Goal: Obtain resource: Download file/media

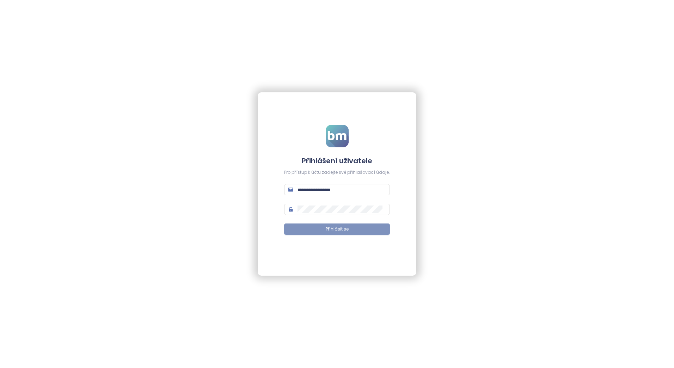
type input "**********"
click at [317, 227] on button "Přihlásit se" at bounding box center [337, 228] width 106 height 11
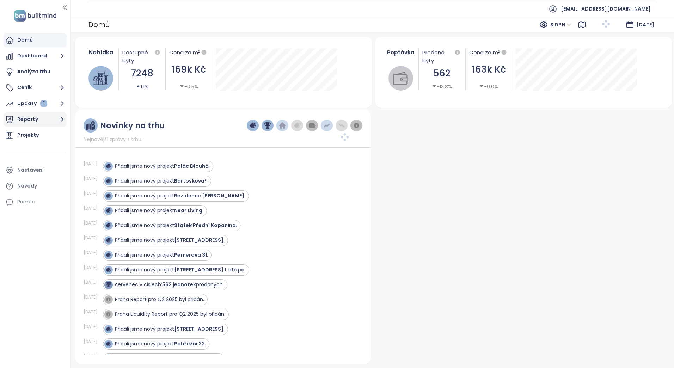
click at [21, 120] on button "Reporty" at bounding box center [35, 119] width 63 height 14
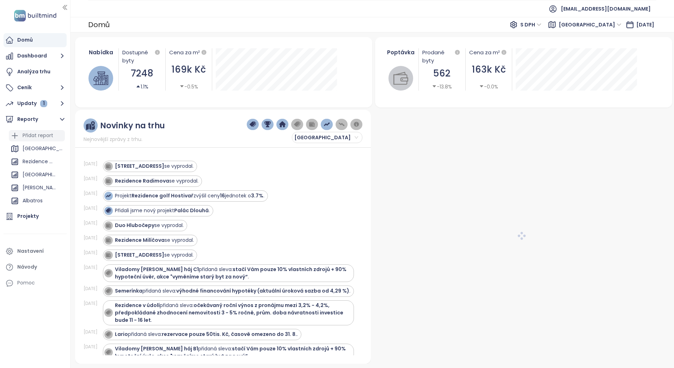
click at [36, 134] on div "Přidat report" at bounding box center [38, 135] width 31 height 9
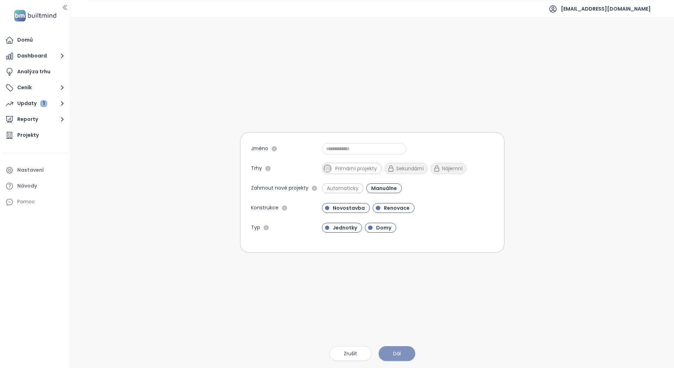
click at [397, 356] on span "Dál" at bounding box center [397, 354] width 8 height 8
click at [362, 147] on input "Jméno" at bounding box center [364, 148] width 85 height 11
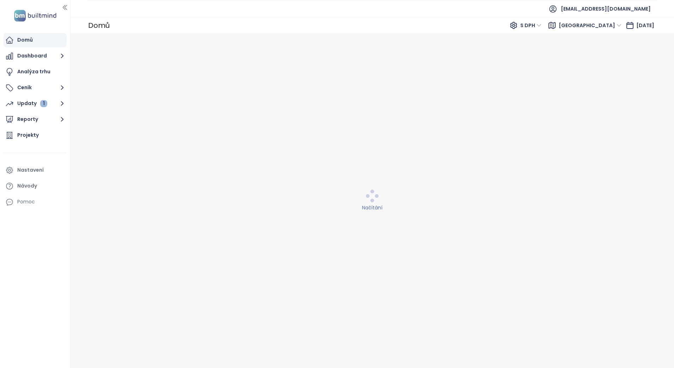
click at [32, 36] on div "Domů" at bounding box center [25, 40] width 16 height 9
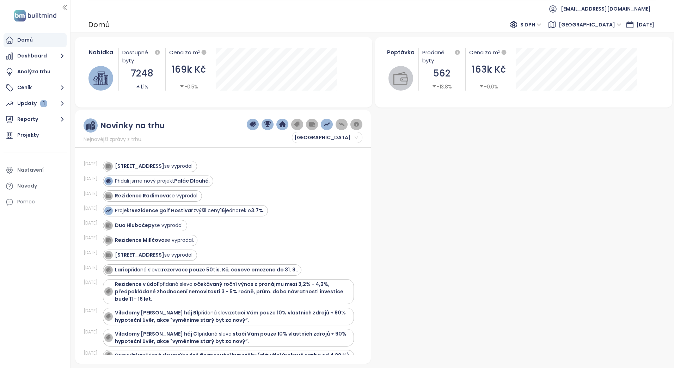
click at [14, 43] on div "Domů" at bounding box center [35, 40] width 63 height 14
click at [36, 58] on button "Dashboard" at bounding box center [35, 56] width 63 height 14
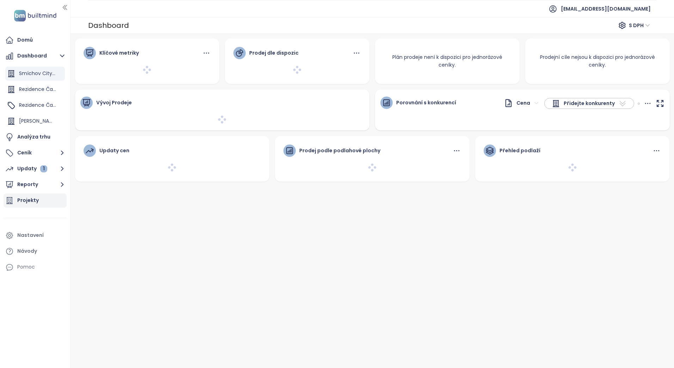
click at [23, 202] on div "Projekty" at bounding box center [27, 200] width 21 height 9
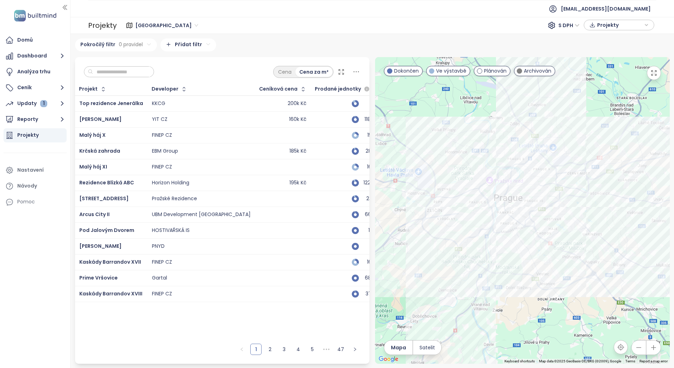
click at [155, 25] on span "[GEOGRAPHIC_DATA]" at bounding box center [166, 25] width 63 height 11
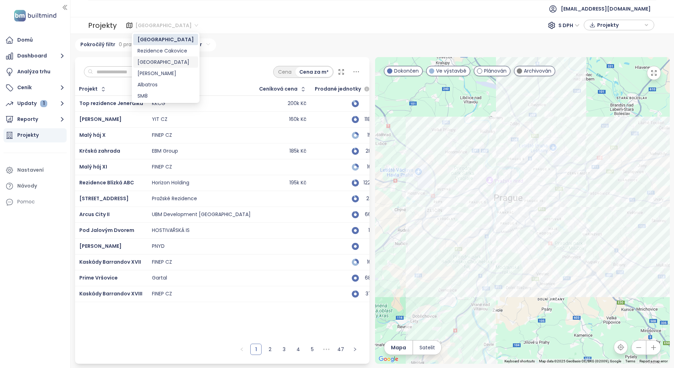
click at [210, 24] on div "Praha S DPH Projekty" at bounding box center [386, 25] width 535 height 11
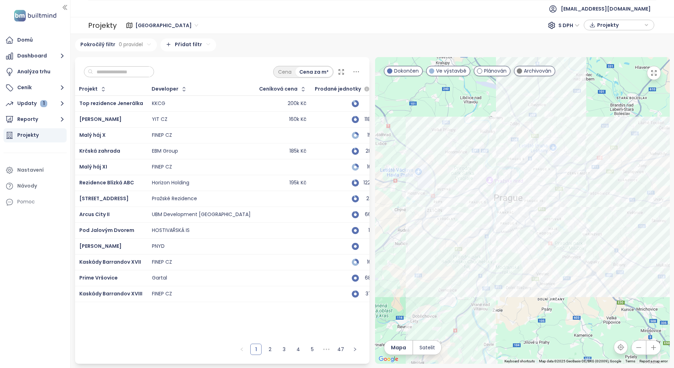
click at [488, 117] on div at bounding box center [522, 210] width 295 height 307
drag, startPoint x: 476, startPoint y: 317, endPoint x: 471, endPoint y: 234, distance: 82.6
click at [472, 235] on div at bounding box center [522, 210] width 295 height 307
click at [642, 346] on icon "button" at bounding box center [638, 347] width 7 height 7
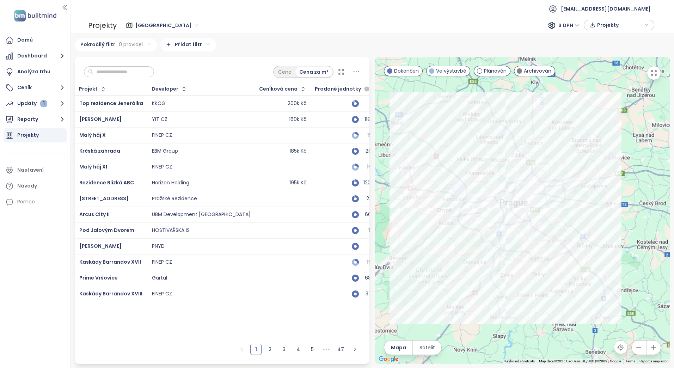
click at [642, 346] on icon "button" at bounding box center [638, 347] width 7 height 7
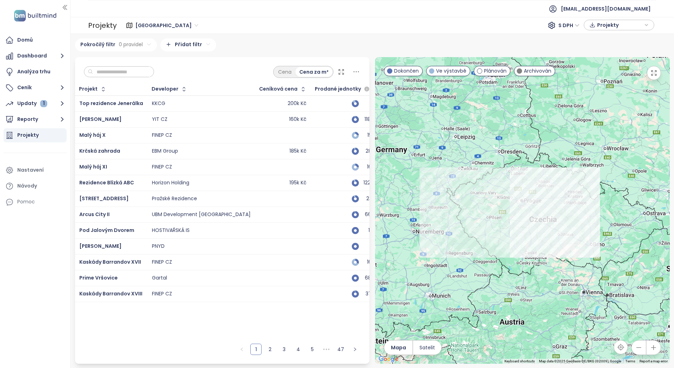
drag, startPoint x: 506, startPoint y: 272, endPoint x: 513, endPoint y: 233, distance: 39.7
click at [513, 232] on div at bounding box center [522, 210] width 295 height 307
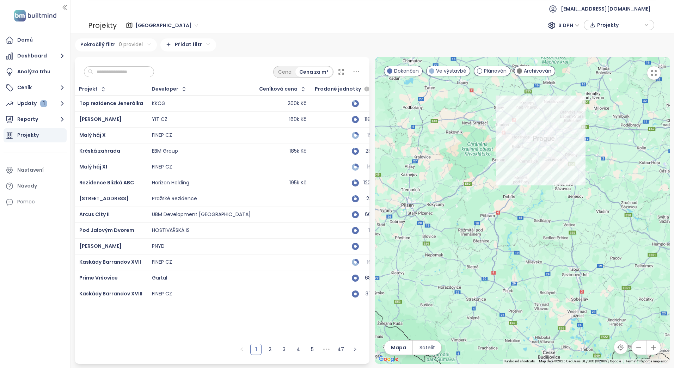
drag, startPoint x: 563, startPoint y: 154, endPoint x: 503, endPoint y: 272, distance: 131.9
click at [505, 271] on div at bounding box center [522, 210] width 295 height 307
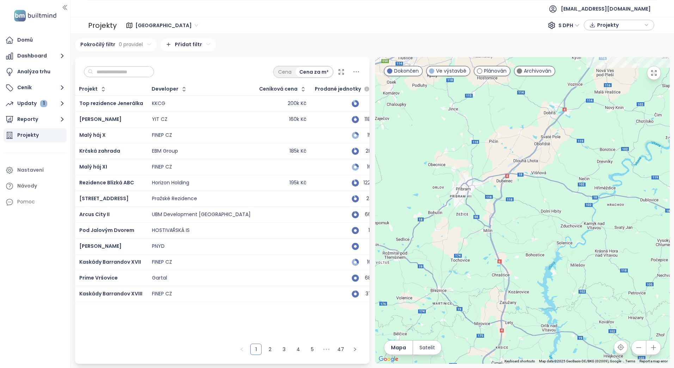
drag, startPoint x: 500, startPoint y: 188, endPoint x: 574, endPoint y: 280, distance: 117.8
click at [574, 280] on div at bounding box center [522, 210] width 295 height 307
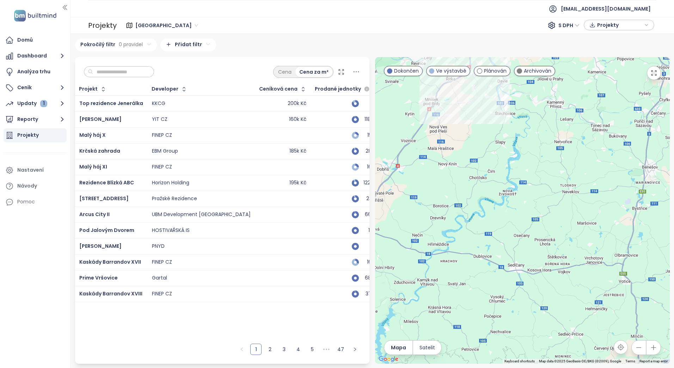
drag, startPoint x: 532, startPoint y: 232, endPoint x: 390, endPoint y: 266, distance: 146.4
click at [390, 266] on div at bounding box center [522, 210] width 295 height 307
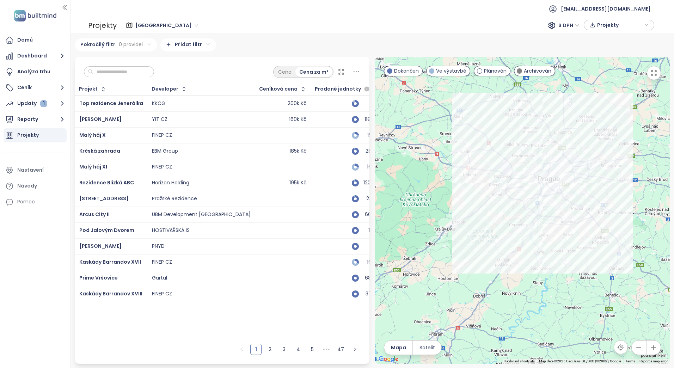
drag, startPoint x: 541, startPoint y: 235, endPoint x: 551, endPoint y: 304, distance: 69.5
click at [566, 324] on div at bounding box center [522, 210] width 295 height 307
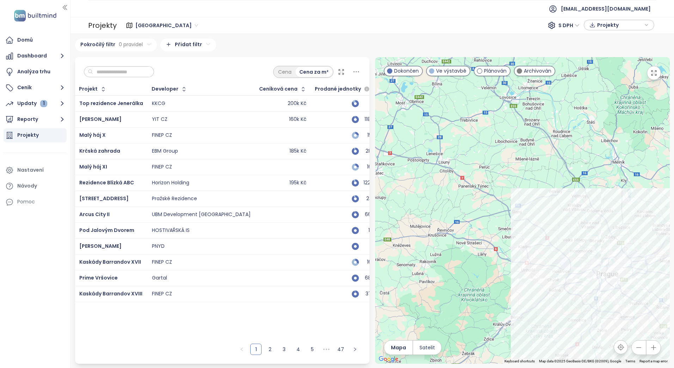
drag, startPoint x: 477, startPoint y: 170, endPoint x: 532, endPoint y: 262, distance: 107.8
click at [532, 262] on div at bounding box center [522, 210] width 295 height 307
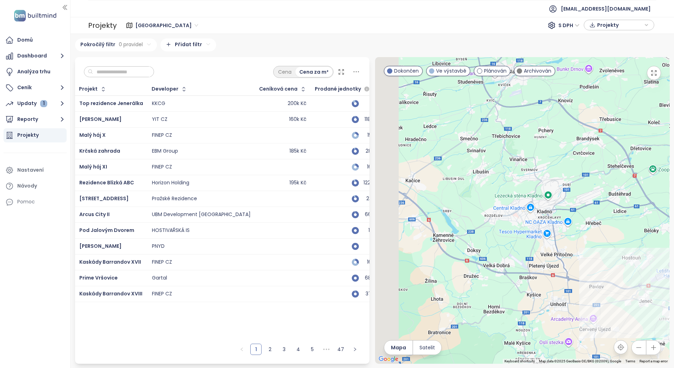
drag, startPoint x: 519, startPoint y: 220, endPoint x: 562, endPoint y: 222, distance: 42.7
click at [562, 222] on div at bounding box center [522, 210] width 295 height 307
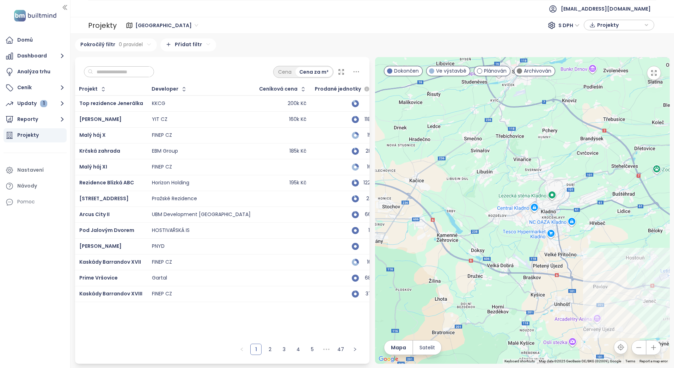
click at [564, 232] on div at bounding box center [522, 210] width 295 height 307
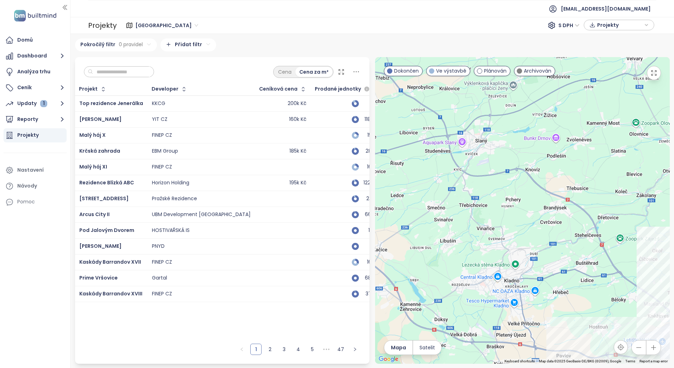
drag, startPoint x: 470, startPoint y: 187, endPoint x: 434, endPoint y: 256, distance: 78.2
click at [434, 256] on div at bounding box center [522, 210] width 295 height 307
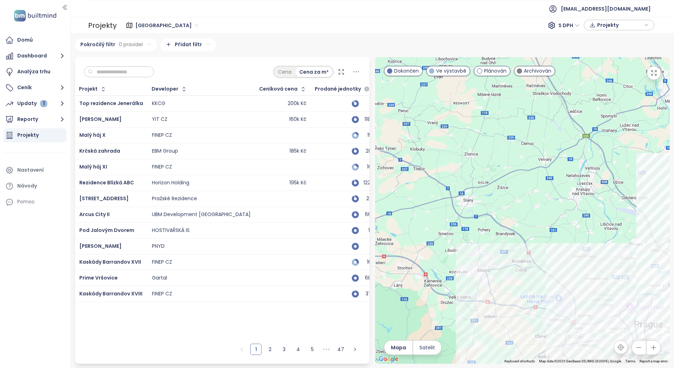
click at [610, 23] on span "Projekty" at bounding box center [619, 25] width 45 height 11
click at [614, 41] on span "XLSX" at bounding box center [607, 38] width 19 height 11
click at [267, 26] on div "Praha S DPH Projekty XLSX Stáhnout" at bounding box center [386, 25] width 535 height 11
click at [137, 25] on span "[GEOGRAPHIC_DATA]" at bounding box center [166, 25] width 63 height 11
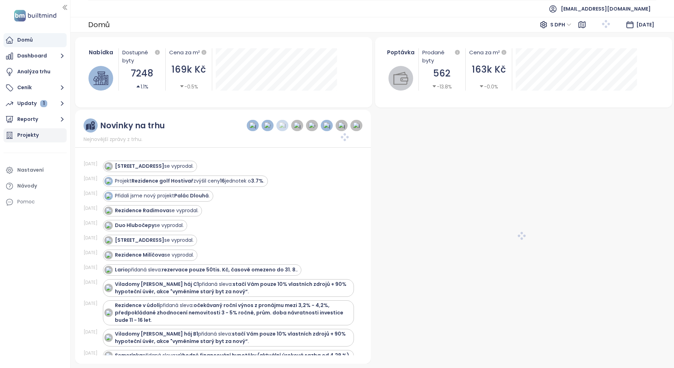
click at [26, 137] on div "Projekty" at bounding box center [27, 135] width 21 height 9
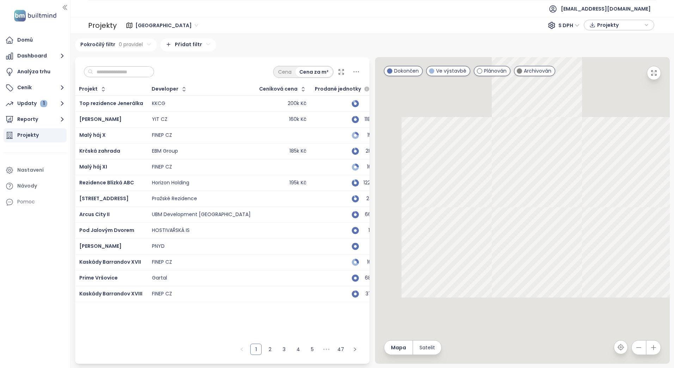
click at [147, 23] on span "[GEOGRAPHIC_DATA]" at bounding box center [166, 25] width 63 height 11
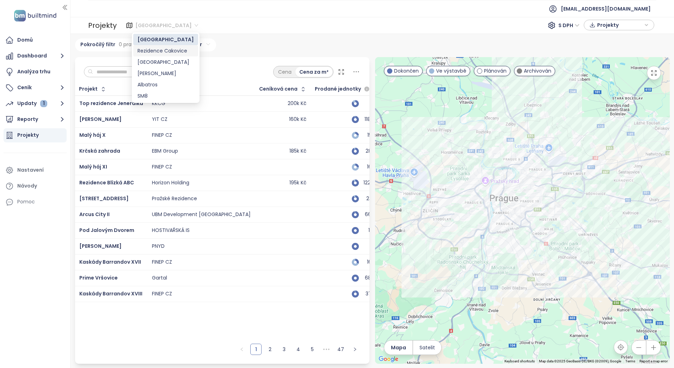
click at [147, 53] on div "Rezidence Cakovice" at bounding box center [165, 51] width 56 height 8
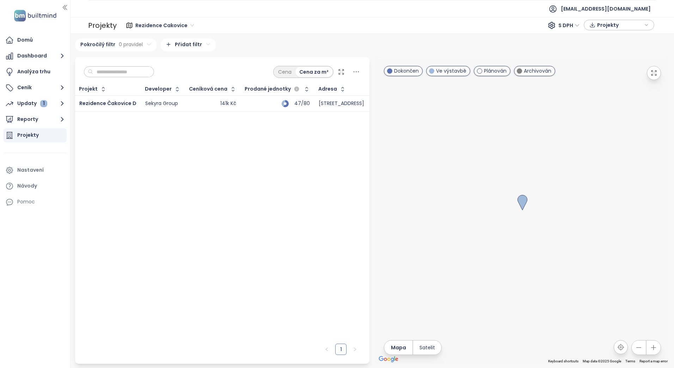
click at [149, 29] on span "Rezidence Cakovice" at bounding box center [164, 25] width 58 height 11
click at [145, 36] on div "[GEOGRAPHIC_DATA]" at bounding box center [163, 40] width 52 height 8
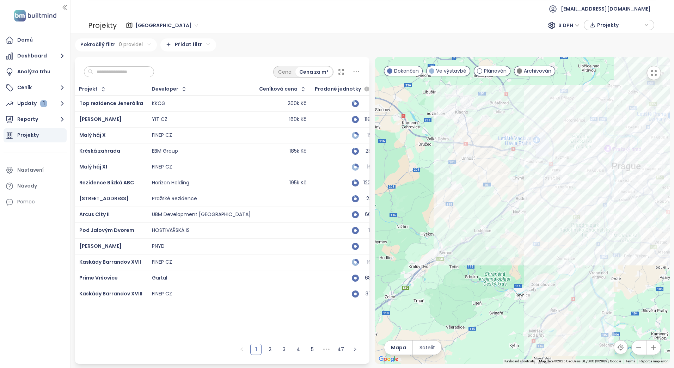
drag, startPoint x: 526, startPoint y: 314, endPoint x: 646, endPoint y: 277, distance: 124.9
click at [646, 277] on div at bounding box center [522, 210] width 295 height 307
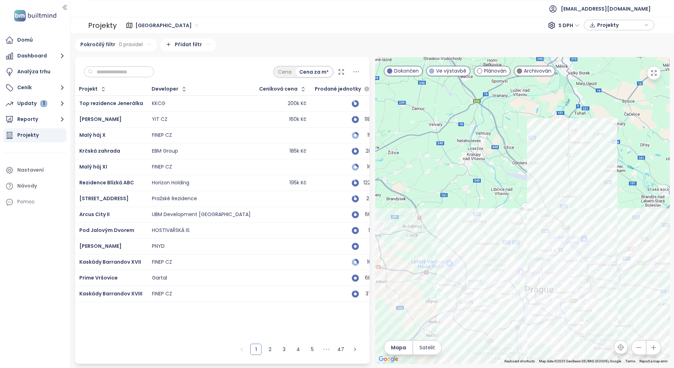
drag, startPoint x: 496, startPoint y: 194, endPoint x: 430, endPoint y: 292, distance: 118.3
click at [430, 292] on div at bounding box center [522, 210] width 295 height 307
